Goal: Find specific page/section: Find specific page/section

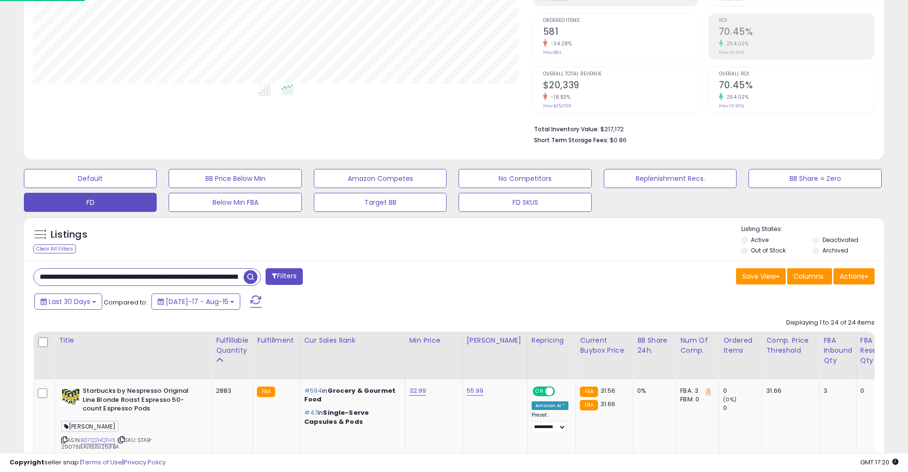
scroll to position [196, 499]
drag, startPoint x: 90, startPoint y: 280, endPoint x: 25, endPoint y: 270, distance: 65.7
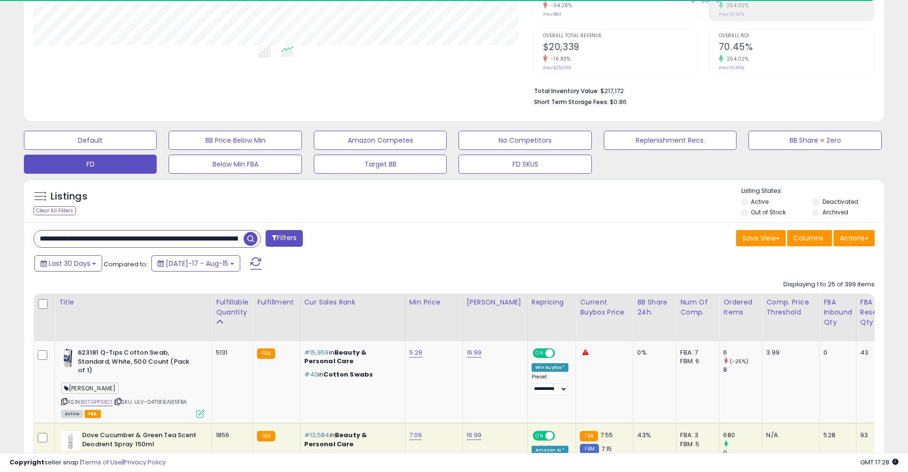
scroll to position [247, 0]
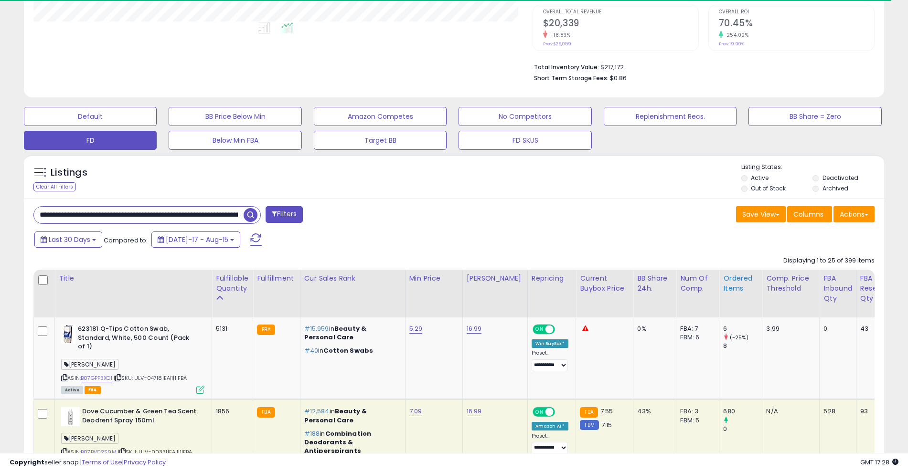
click at [727, 283] on div "Ordered Items" at bounding box center [740, 284] width 35 height 20
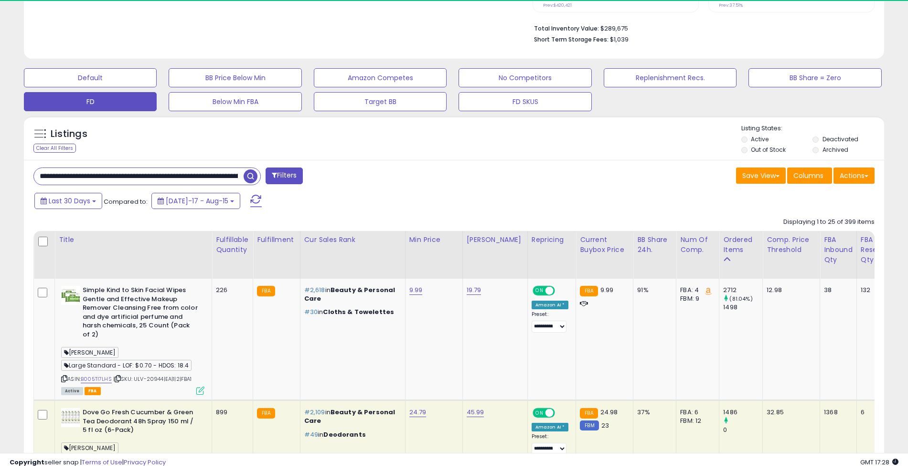
scroll to position [267, 0]
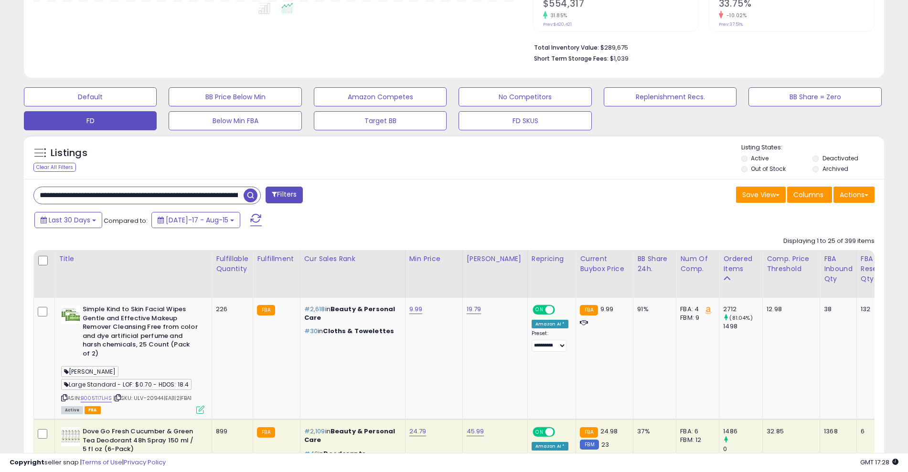
click at [57, 193] on input "****" at bounding box center [139, 195] width 210 height 17
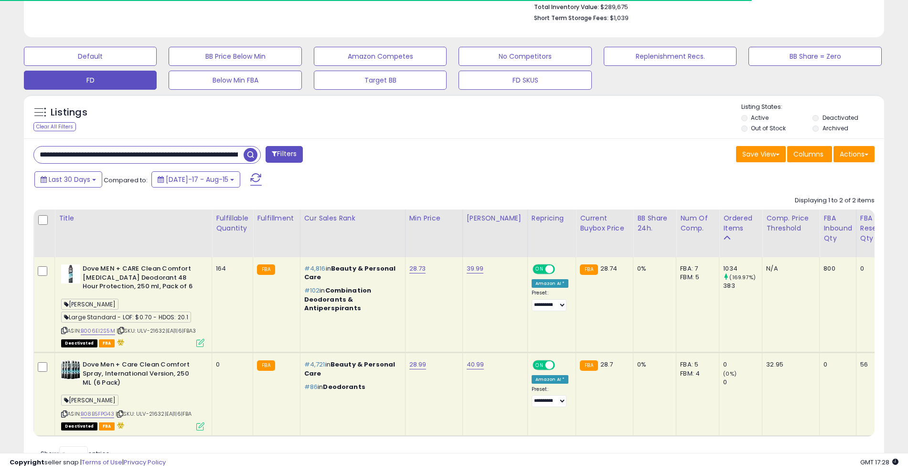
scroll to position [355, 0]
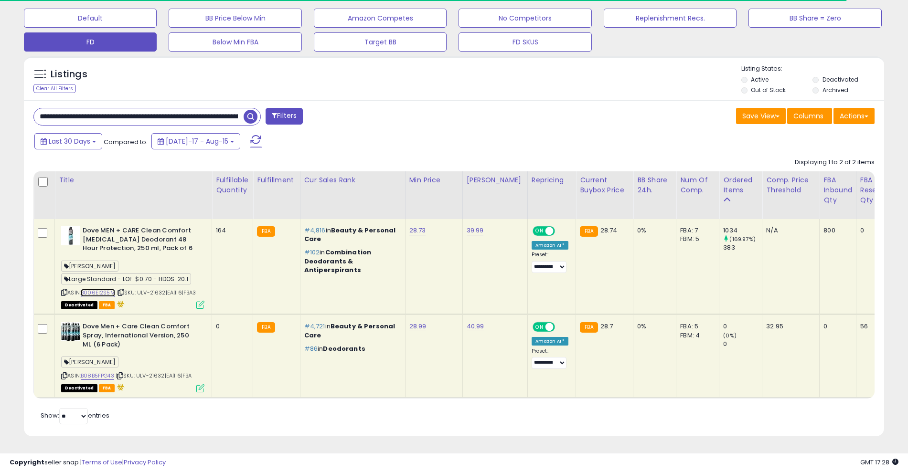
click at [94, 289] on link "B006EI2S5M" at bounding box center [98, 293] width 34 height 8
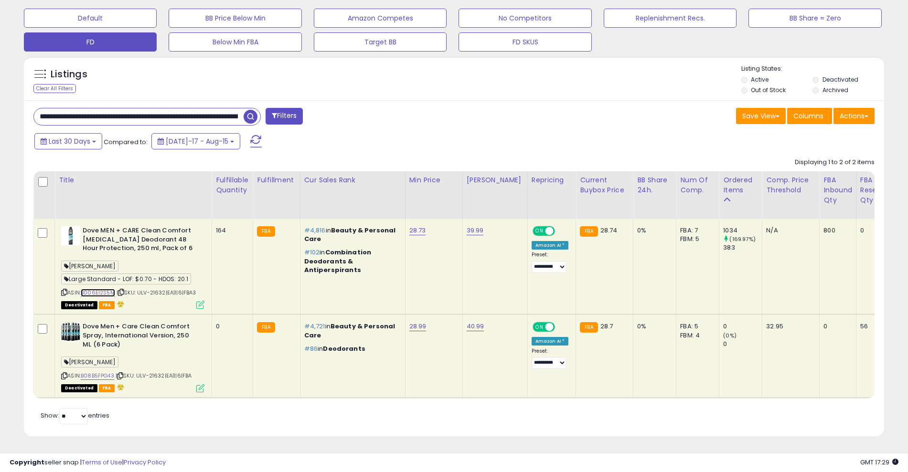
scroll to position [196, 499]
drag, startPoint x: 87, startPoint y: 105, endPoint x: 5, endPoint y: 106, distance: 81.7
click at [5, 106] on div "**********" at bounding box center [454, 72] width 898 height 754
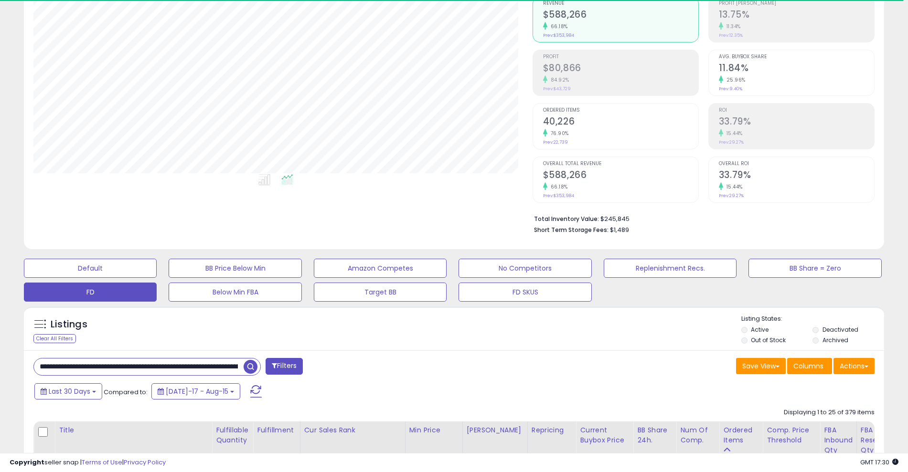
scroll to position [200, 0]
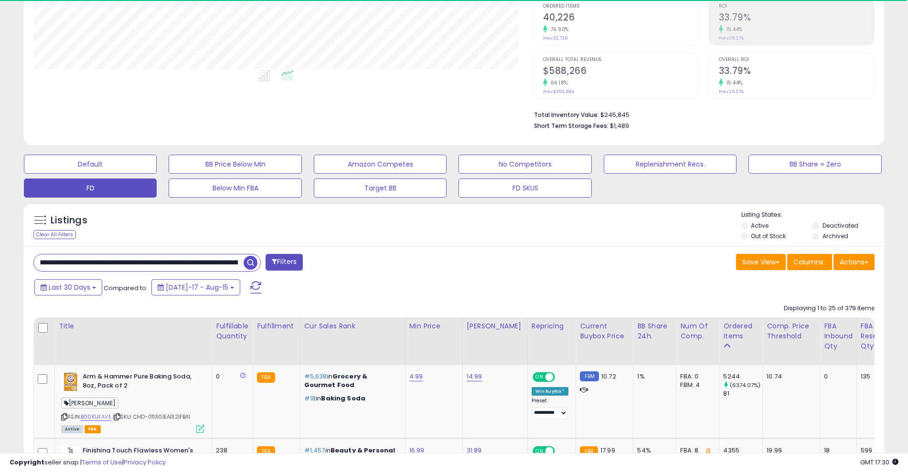
type input "****"
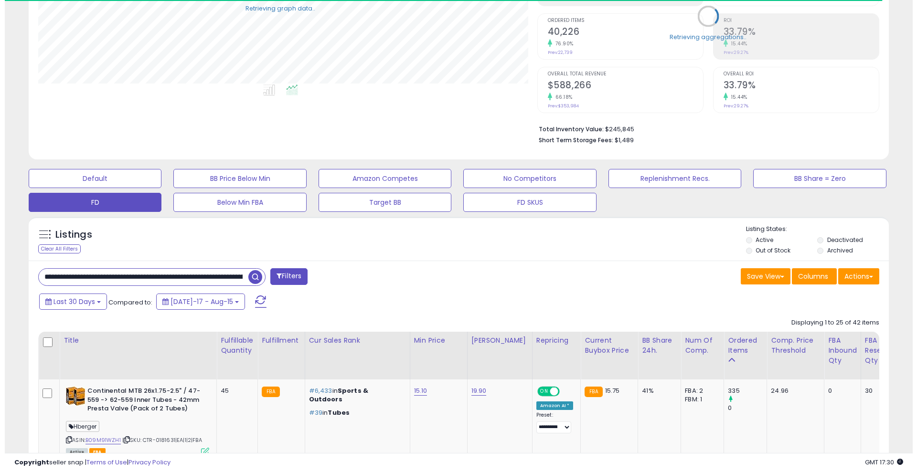
scroll to position [477472, 477169]
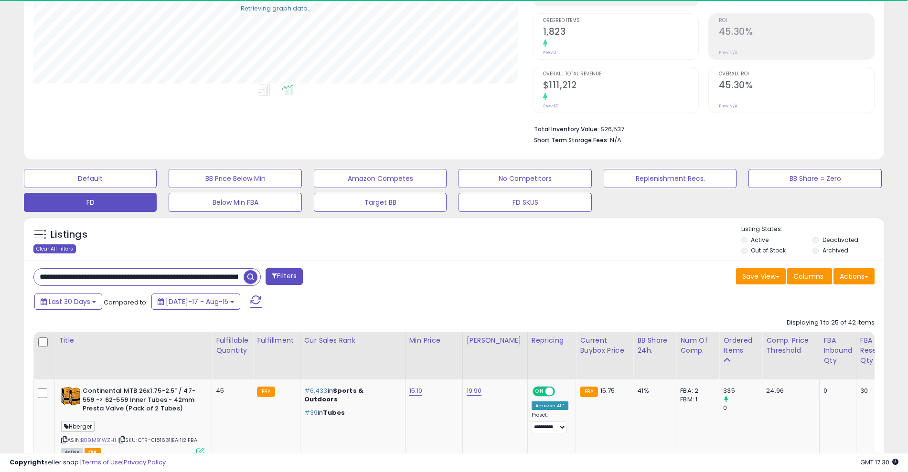
click at [56, 250] on div "Clear All Filters" at bounding box center [54, 249] width 43 height 9
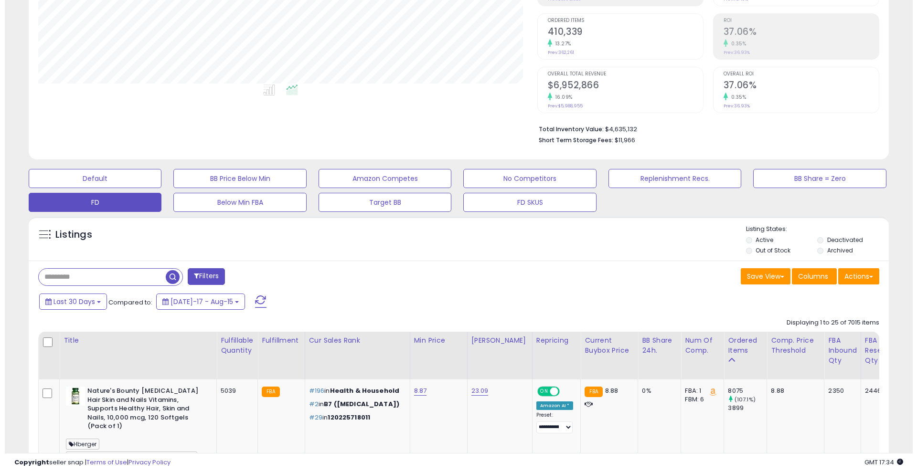
scroll to position [196, 499]
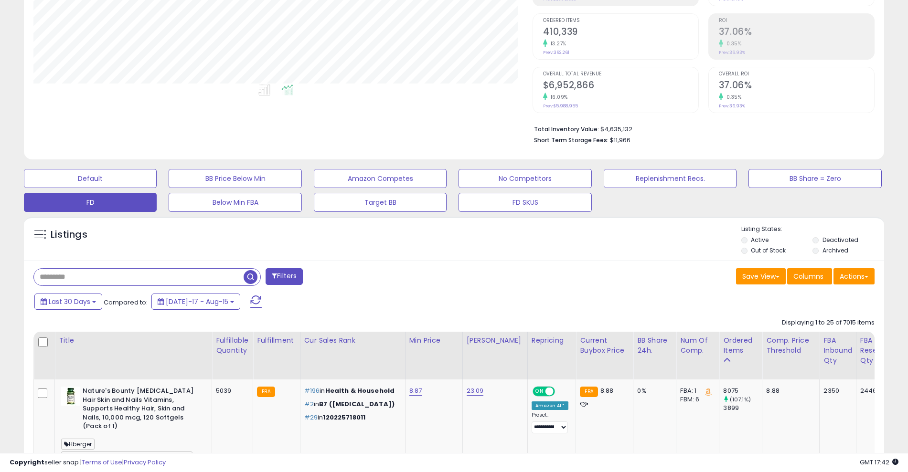
click at [61, 277] on input "text" at bounding box center [139, 277] width 210 height 17
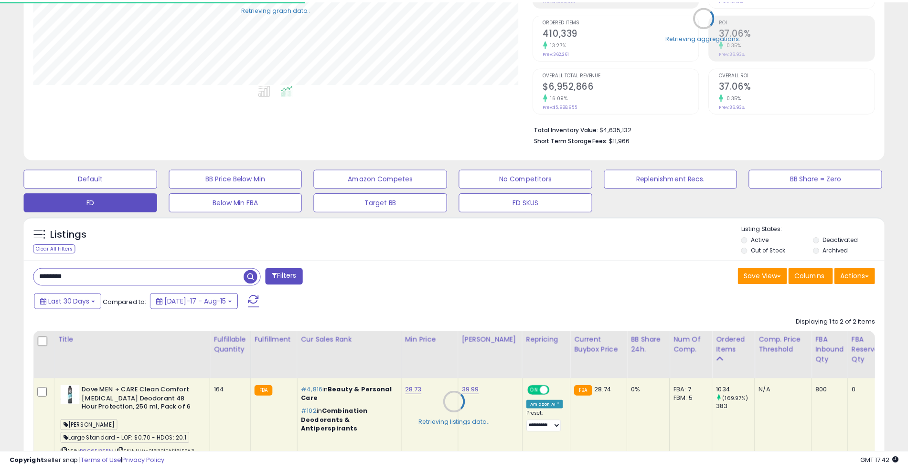
scroll to position [477472, 477169]
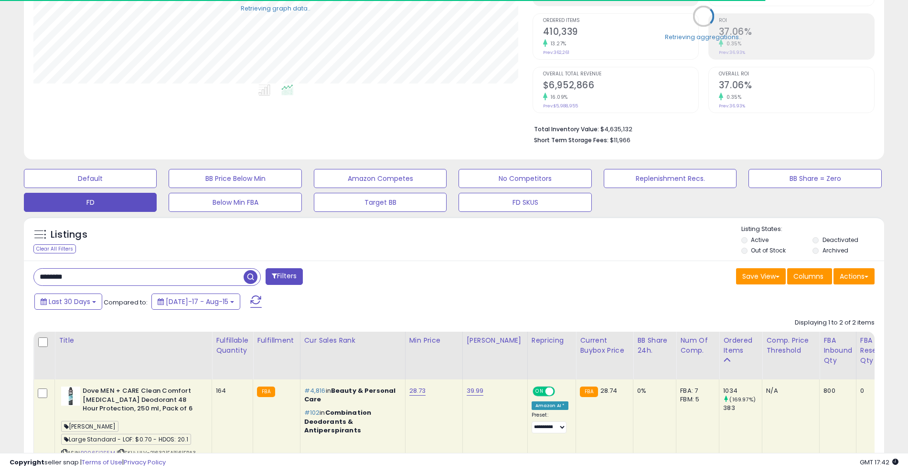
type input "*********"
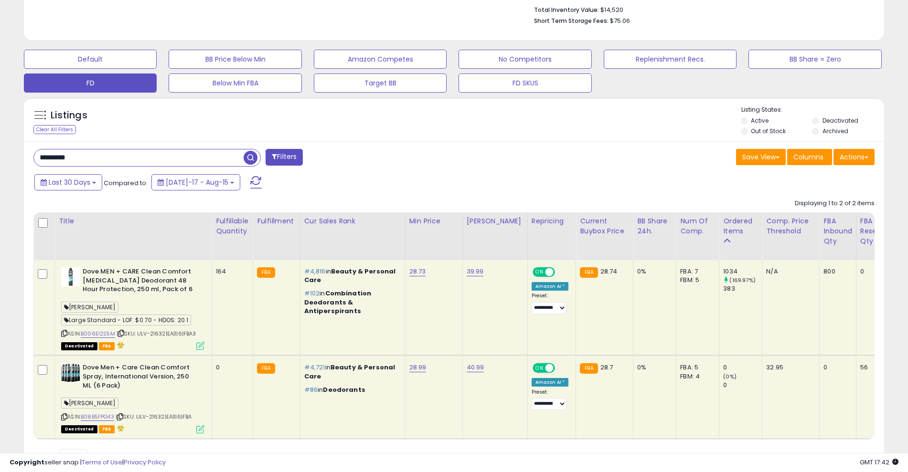
scroll to position [196, 499]
click at [65, 332] on icon at bounding box center [64, 333] width 6 height 5
